Goal: Information Seeking & Learning: Learn about a topic

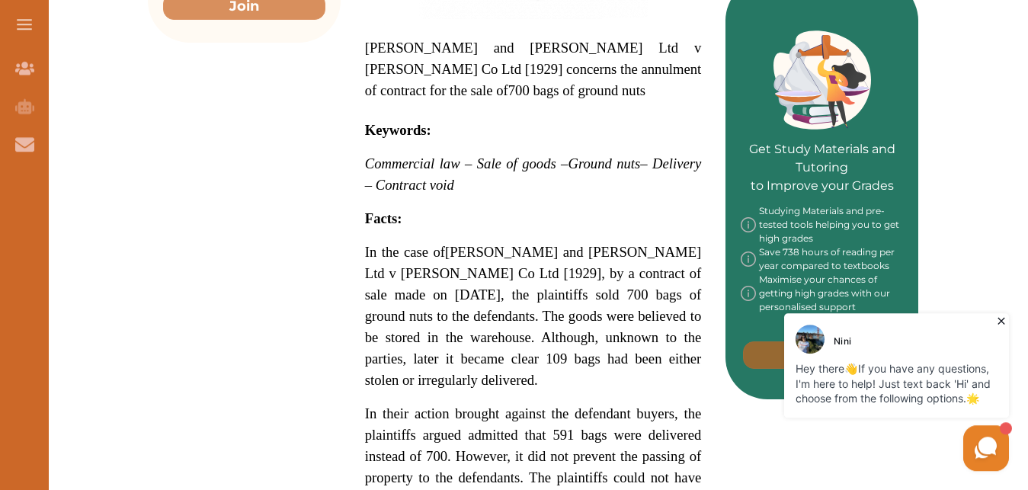
scroll to position [699, 0]
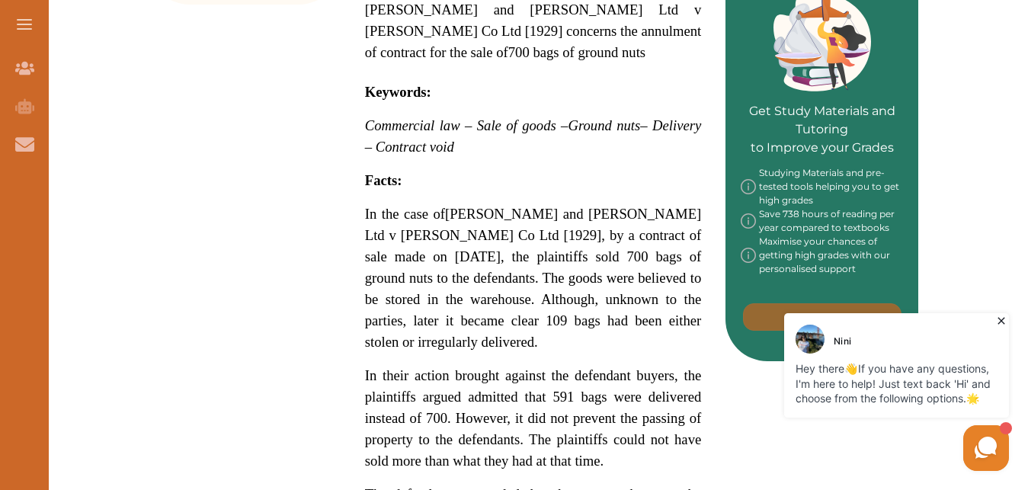
click at [1003, 325] on icon at bounding box center [1000, 320] width 15 height 15
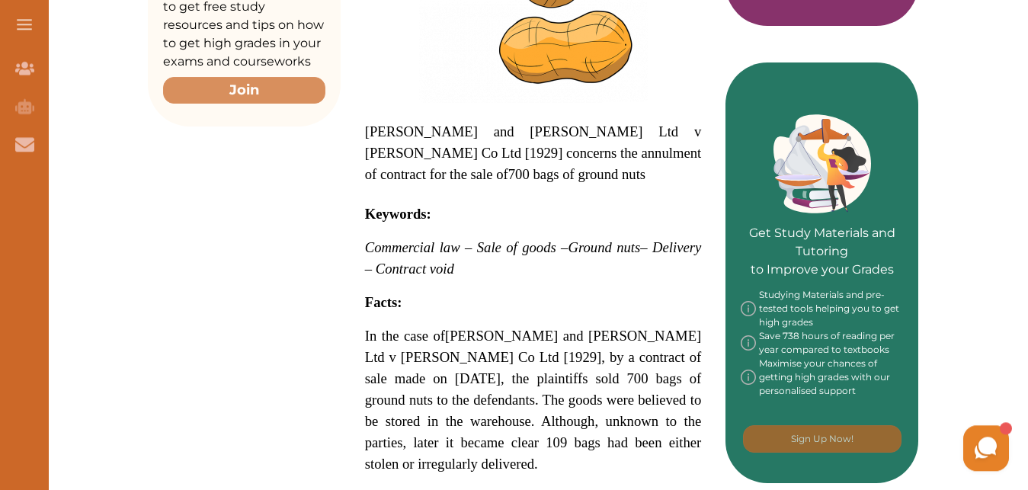
scroll to position [544, 0]
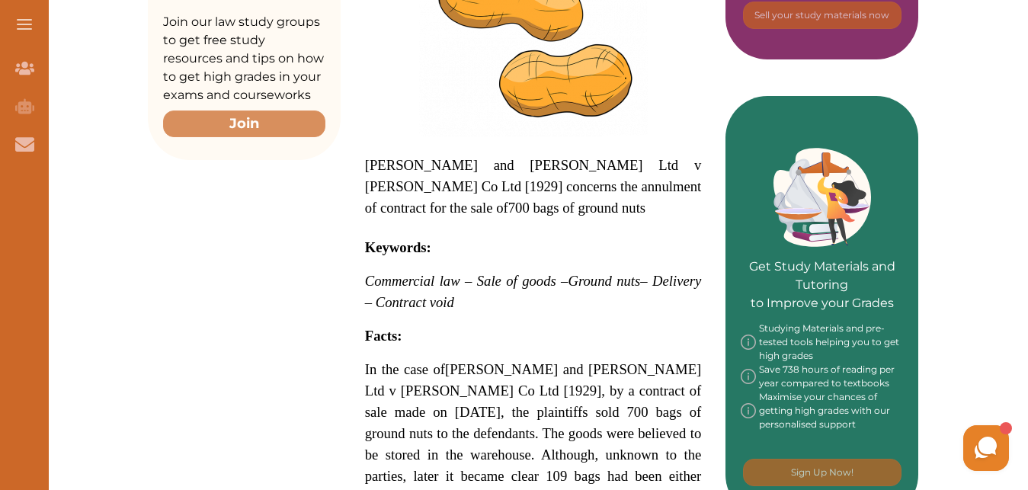
click at [373, 157] on span "[PERSON_NAME] and [PERSON_NAME] Ltd v [PERSON_NAME] Co Ltd [1929] concerns the …" at bounding box center [533, 186] width 337 height 59
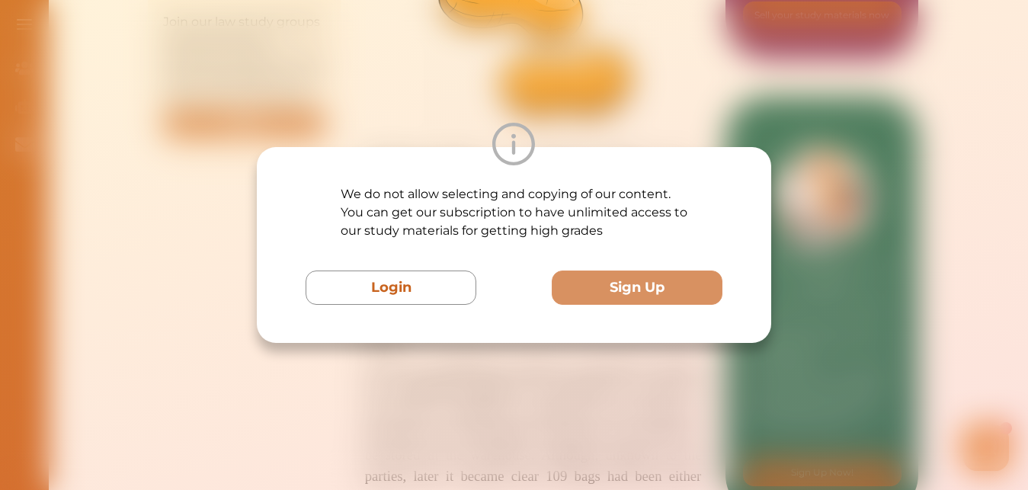
click at [371, 109] on div "We do not allow selecting and copying of our content. You can get our subscript…" at bounding box center [514, 245] width 1028 height 490
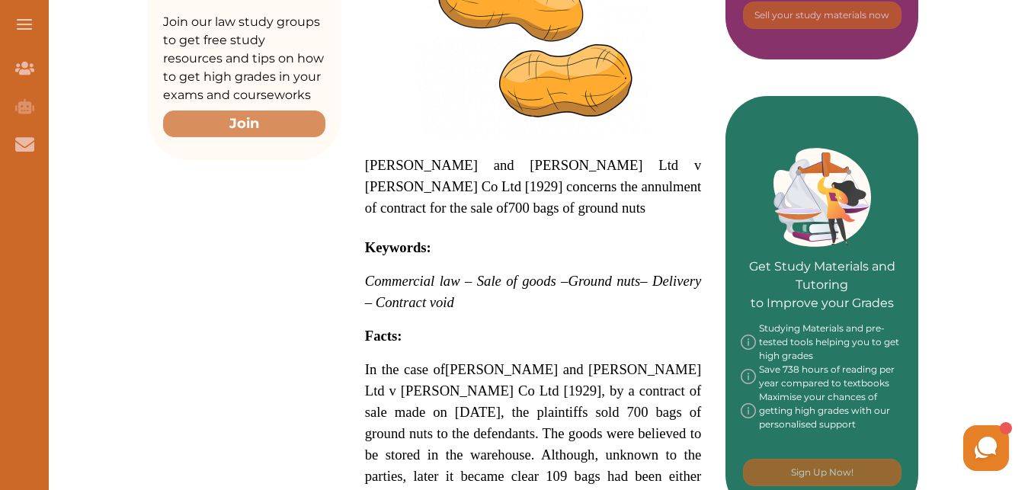
drag, startPoint x: 367, startPoint y: 108, endPoint x: 446, endPoint y: 158, distance: 93.4
click at [446, 158] on p "[PERSON_NAME] and [PERSON_NAME] Ltd v [PERSON_NAME] Co Ltd [1929] concerns the …" at bounding box center [533, 187] width 337 height 64
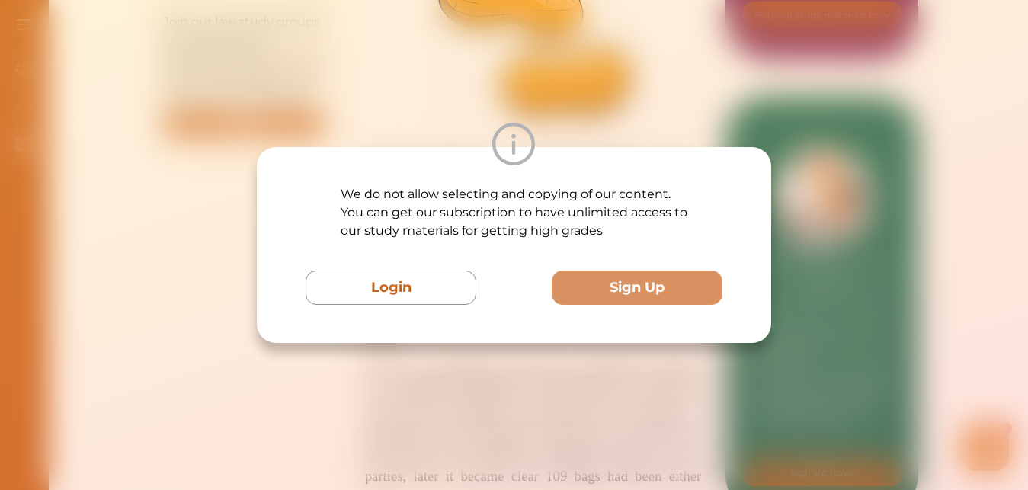
click at [552, 102] on div "We do not allow selecting and copying of our content. You can get our subscript…" at bounding box center [514, 245] width 1028 height 490
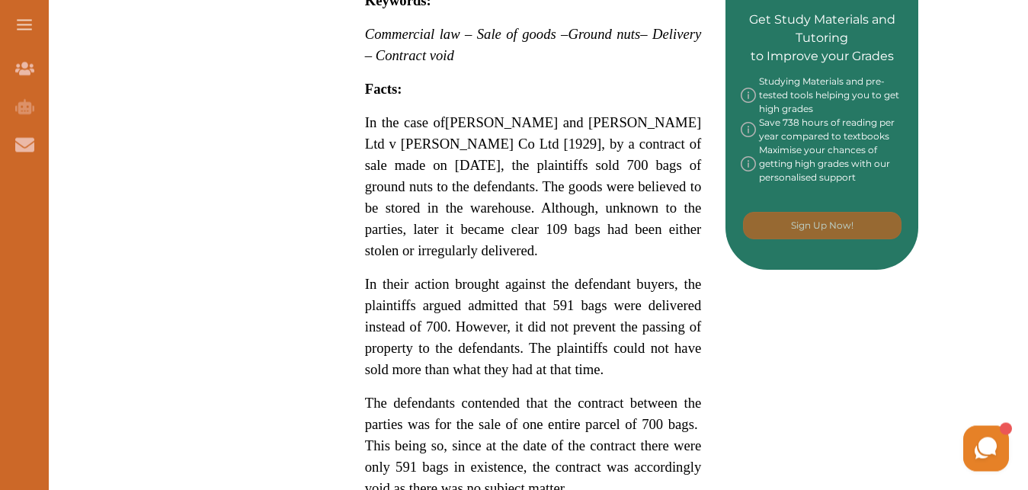
scroll to position [932, 0]
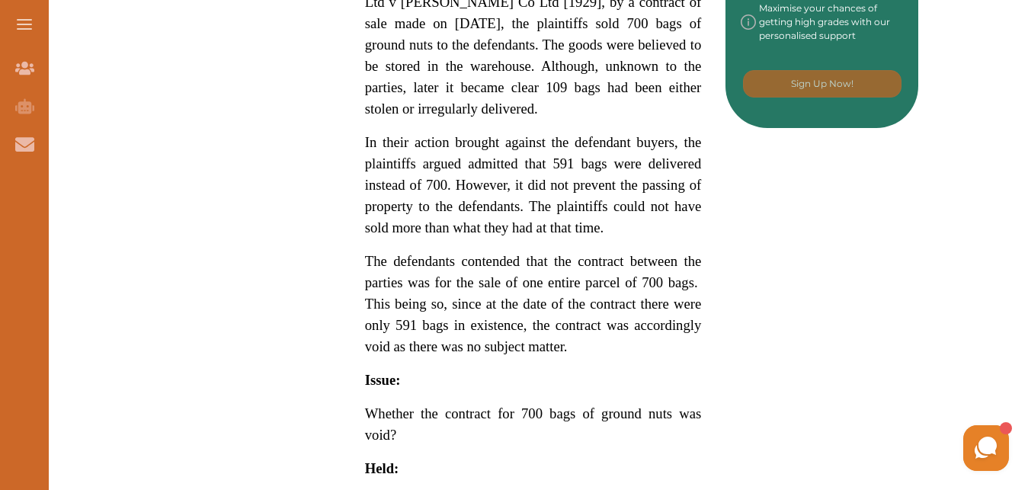
drag, startPoint x: 726, startPoint y: 290, endPoint x: 561, endPoint y: 264, distance: 167.3
click at [561, 264] on div "Want to secure high grades in Commercial And Agency Law ? We’ve created a FREE …" at bounding box center [533, 139] width 770 height 1753
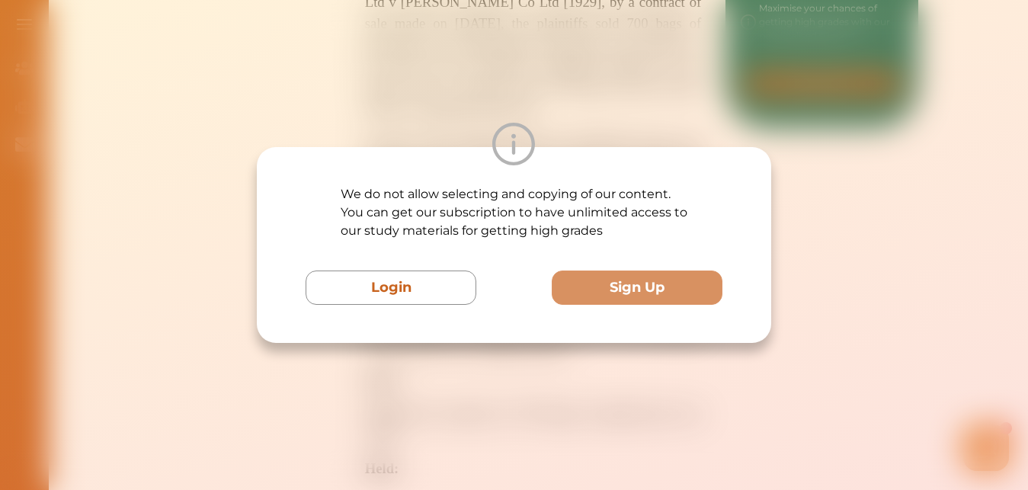
click at [561, 258] on div "We do not allow selecting and copying of our content. You can get our subscript…" at bounding box center [513, 245] width 417 height 120
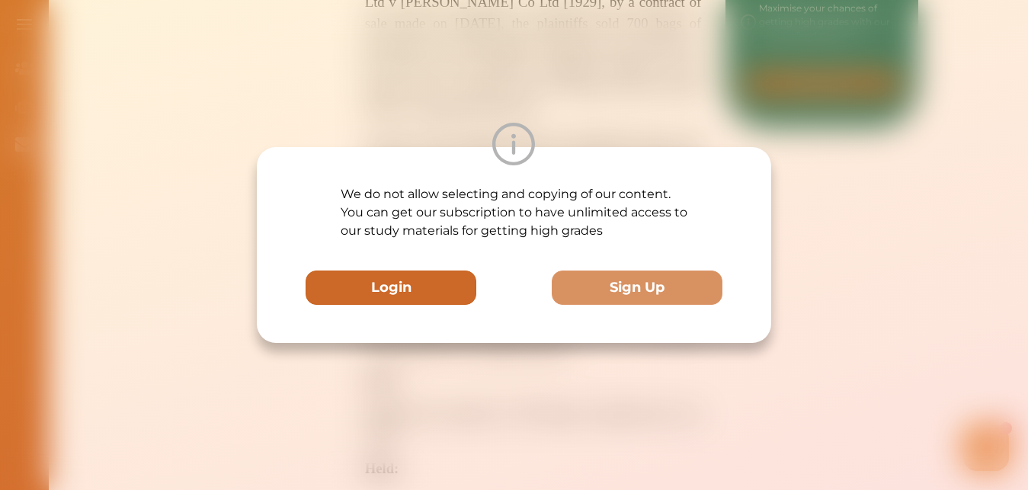
click at [434, 287] on button "Login" at bounding box center [390, 287] width 171 height 34
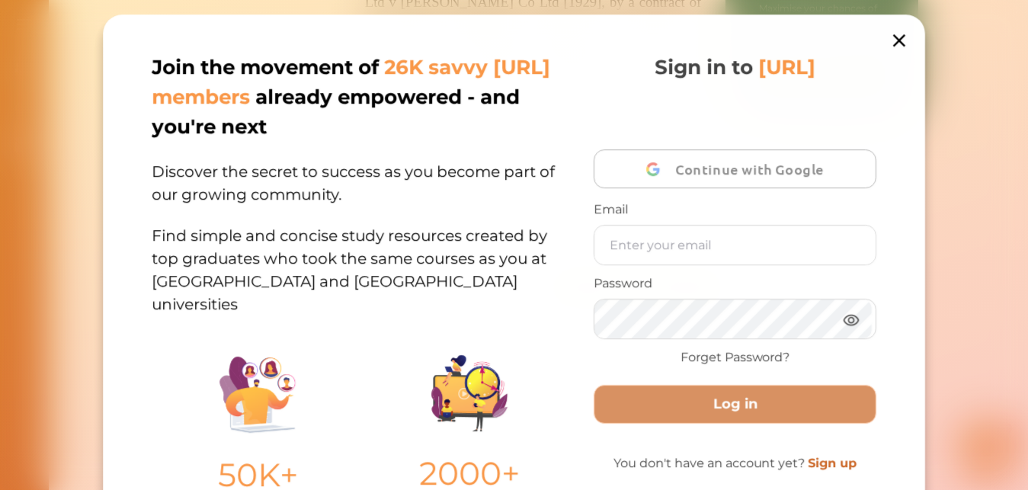
scroll to position [181, 0]
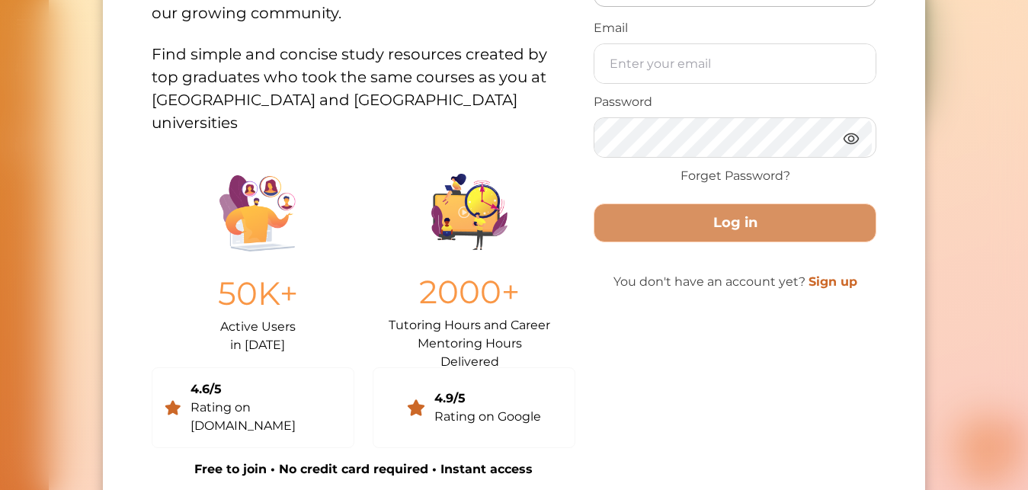
click at [944, 40] on div "Join the movement of 26K savvy [URL] members already empowered - and you're nex…" at bounding box center [514, 245] width 1028 height 490
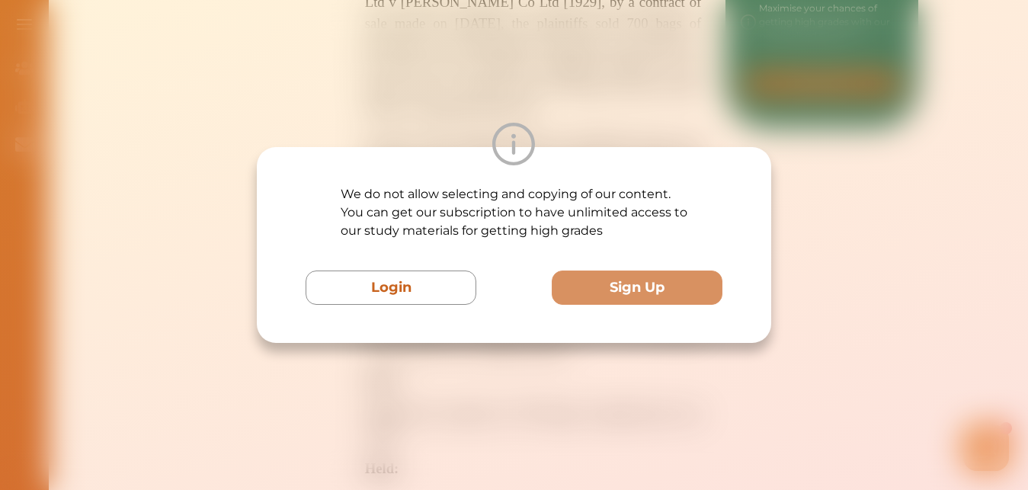
click at [774, 200] on div "We do not allow selecting and copying of our content. You can get our subscript…" at bounding box center [514, 245] width 1028 height 490
